Goal: Find specific page/section: Find specific page/section

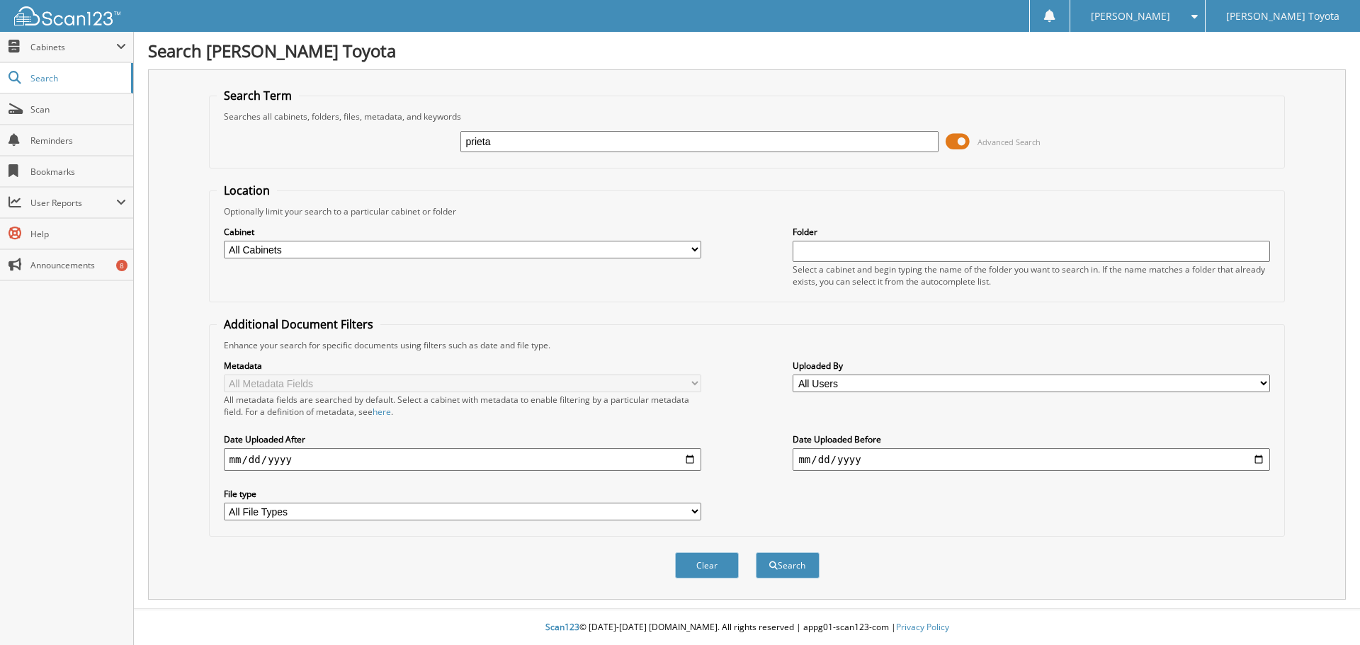
type input "prieta"
click at [592, 247] on select "All Cabinets DEALS REPAIR ORDERS Test1 Needs Filing" at bounding box center [463, 250] width 478 height 18
select select "10354"
click at [224, 241] on select "All Cabinets DEALS REPAIR ORDERS Test1 Needs Filing" at bounding box center [463, 250] width 478 height 18
click at [796, 564] on button "Search" at bounding box center [788, 566] width 64 height 26
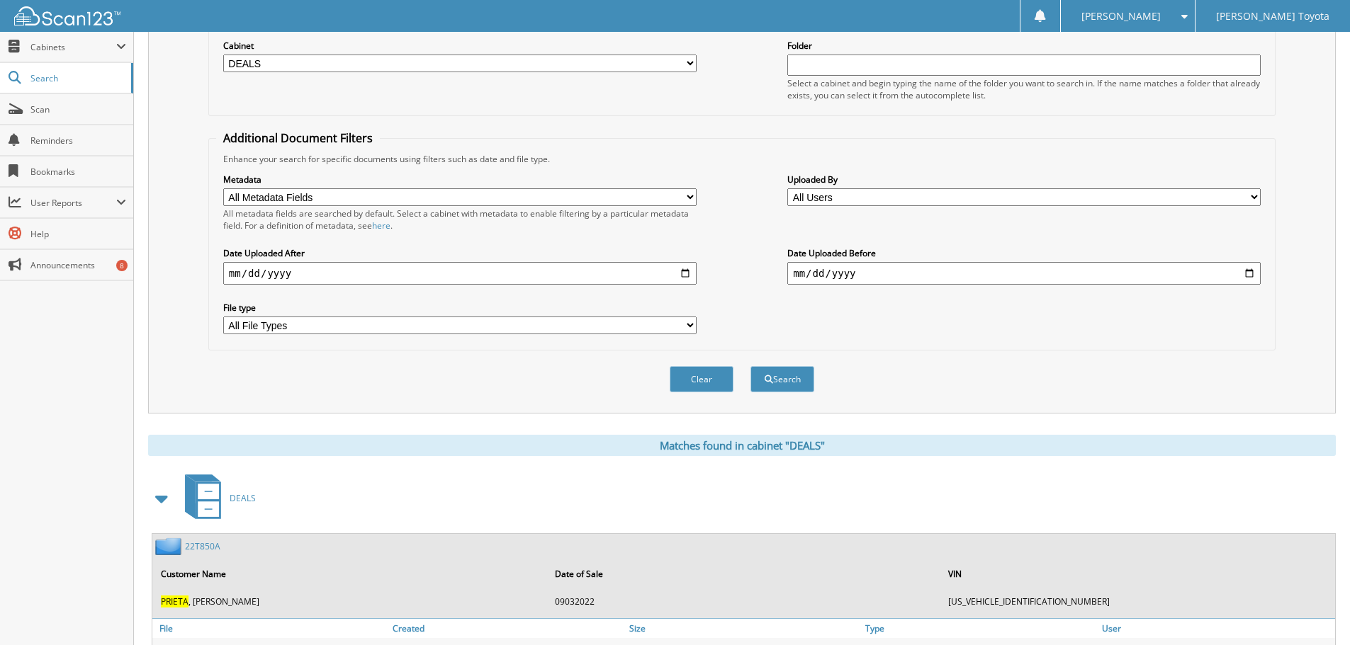
scroll to position [282, 0]
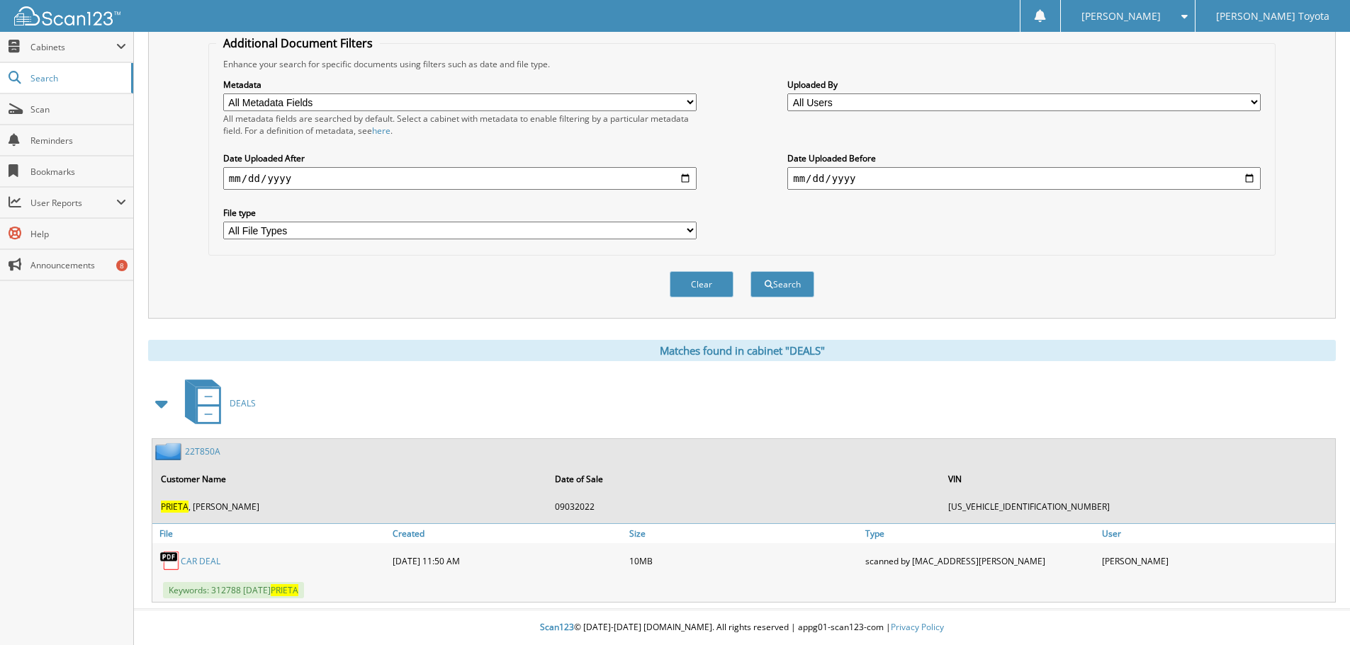
click at [189, 561] on link "CAR DEAL" at bounding box center [201, 562] width 40 height 12
